Goal: Information Seeking & Learning: Find specific page/section

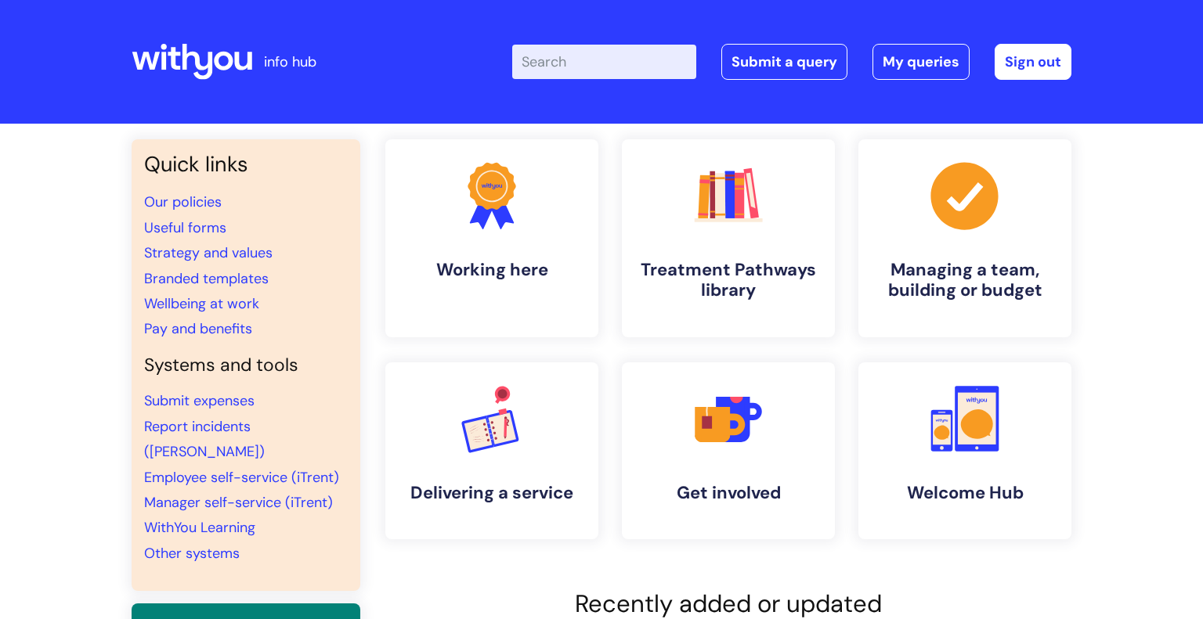
click at [570, 55] on input "Enter your search term here..." at bounding box center [604, 62] width 184 height 34
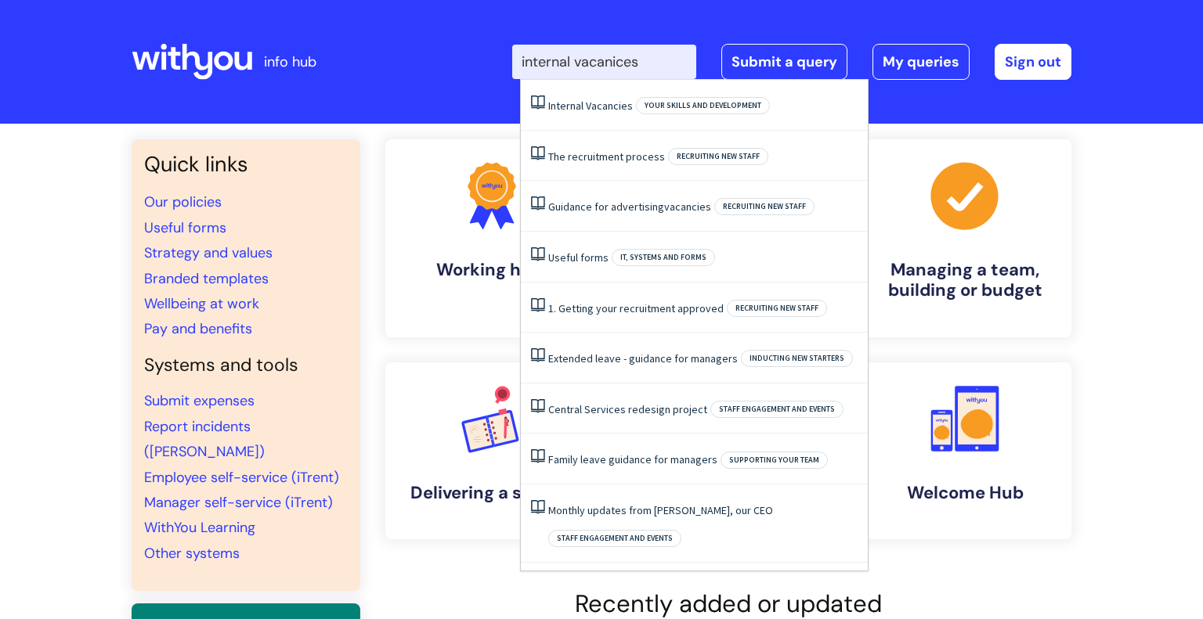
type input "internal vacanices"
click button "Search" at bounding box center [0, 0] width 0 height 0
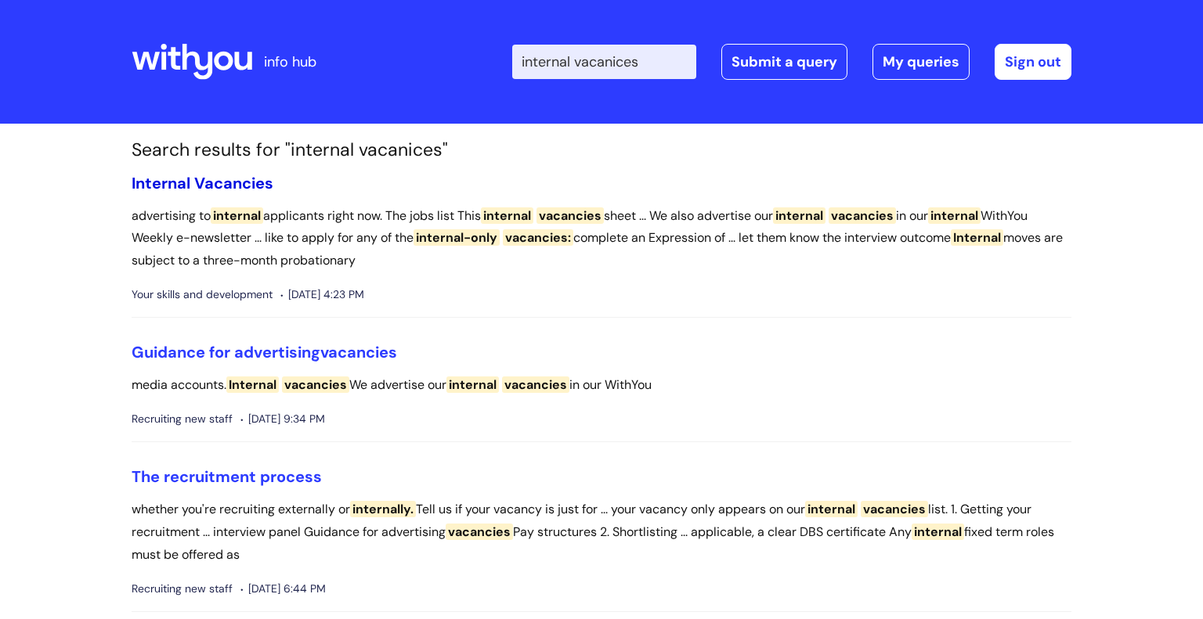
click at [188, 182] on span "Internal" at bounding box center [161, 183] width 59 height 20
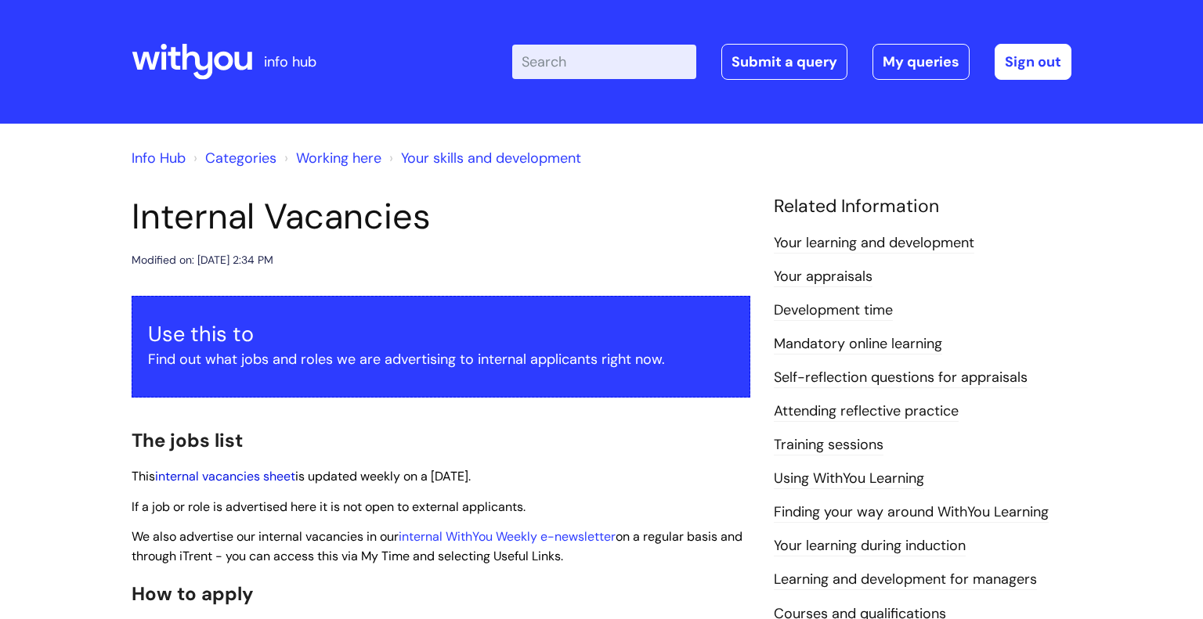
click at [228, 472] on link "internal vacancies sheet" at bounding box center [225, 476] width 140 height 16
